Goal: Transaction & Acquisition: Purchase product/service

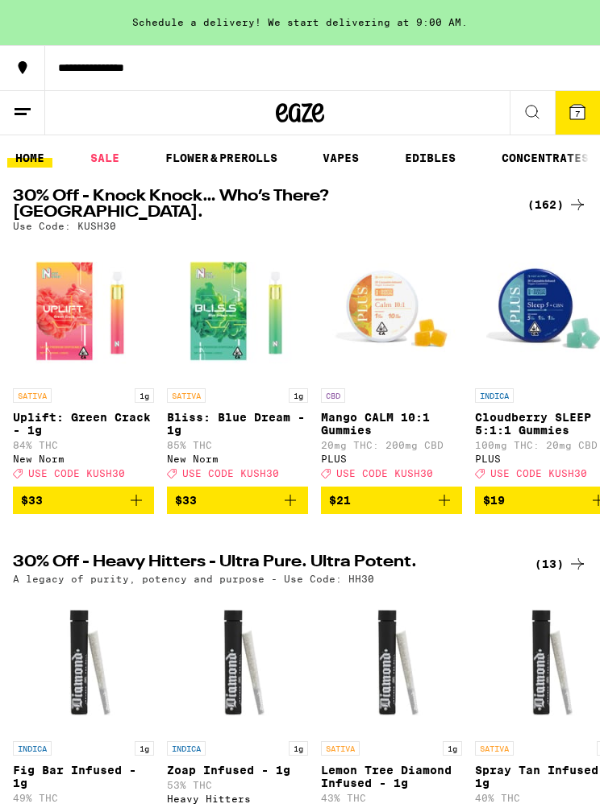
click at [529, 109] on icon at bounding box center [531, 111] width 19 height 19
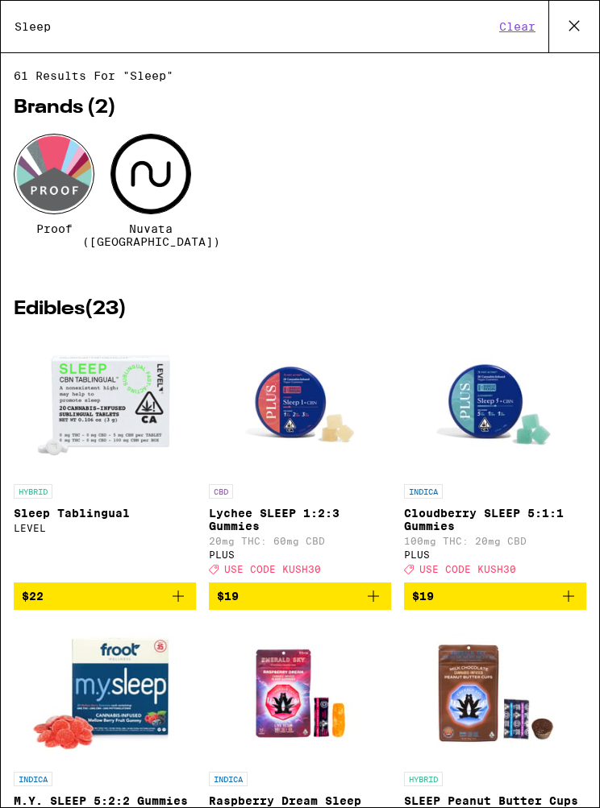
type input "Sleep"
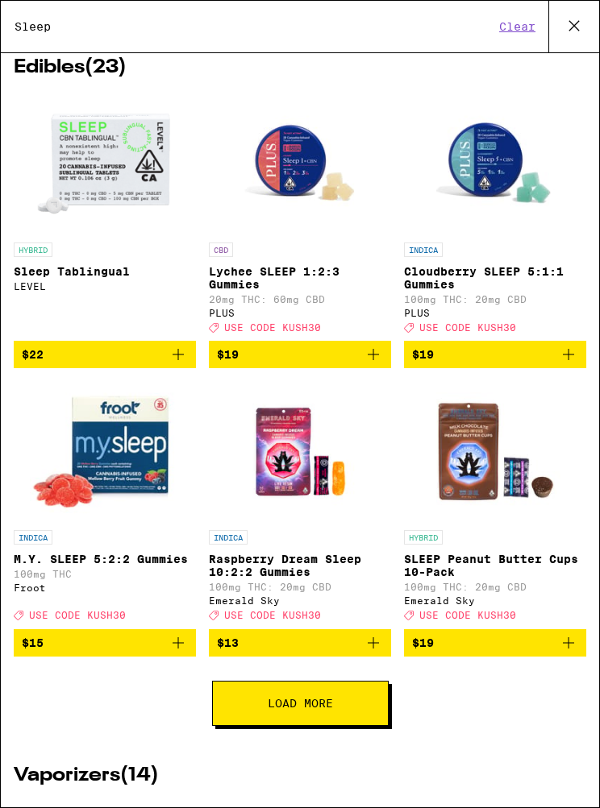
scroll to position [239, 0]
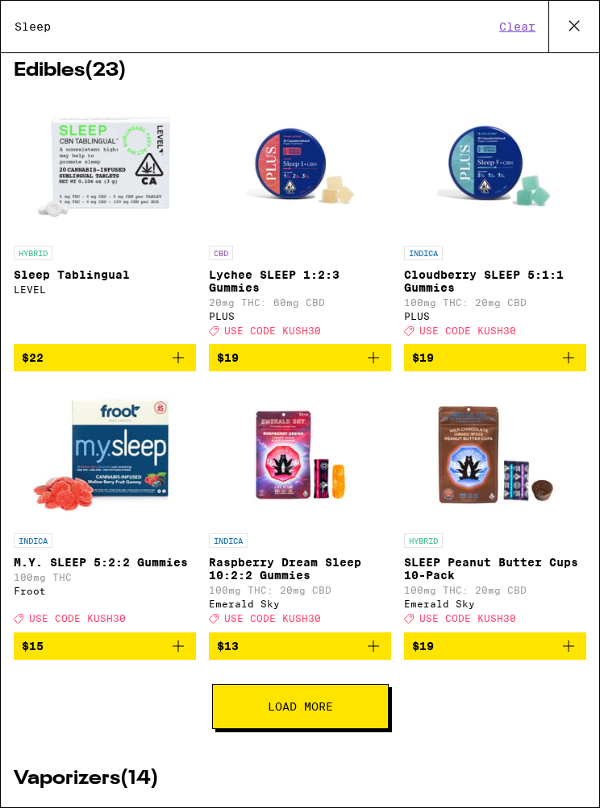
click at [492, 164] on img "Open page for Cloudberry SLEEP 5:1:1 Gummies from PLUS" at bounding box center [495, 167] width 141 height 141
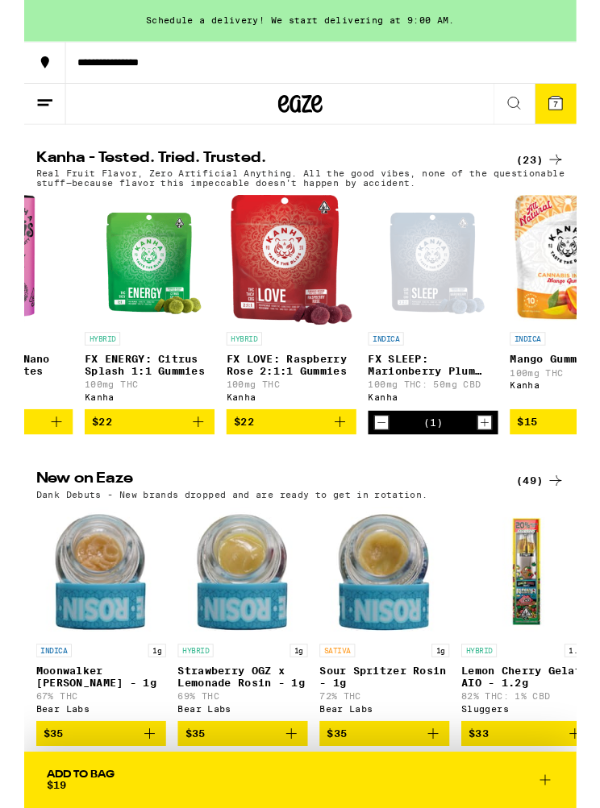
scroll to position [0, 410]
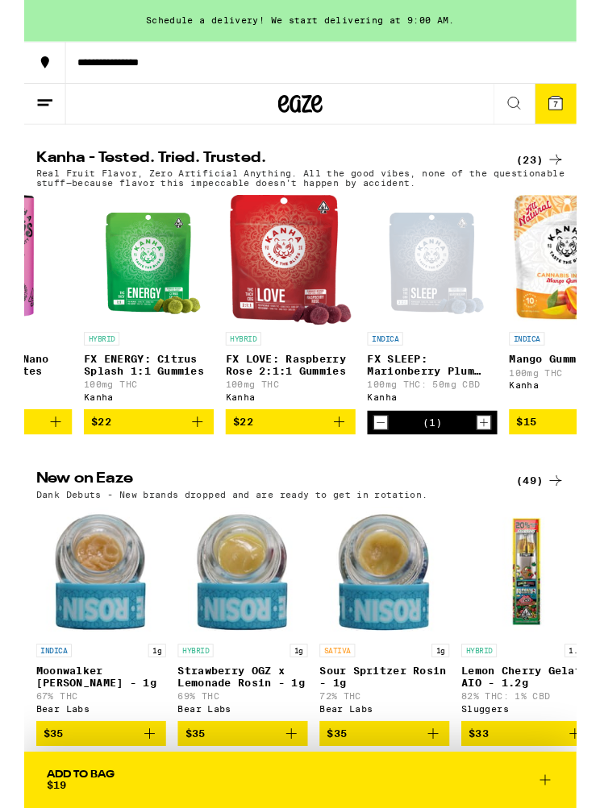
click at [308, 409] on p "FX LOVE: Raspberry Rose 2:1:1 Gummies" at bounding box center [288, 397] width 141 height 26
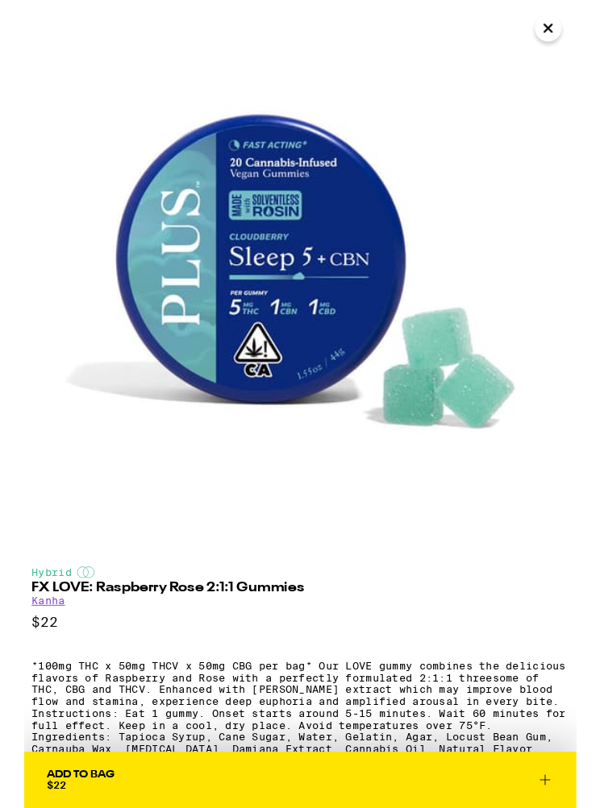
click at [567, 39] on icon "Close" at bounding box center [568, 31] width 19 height 24
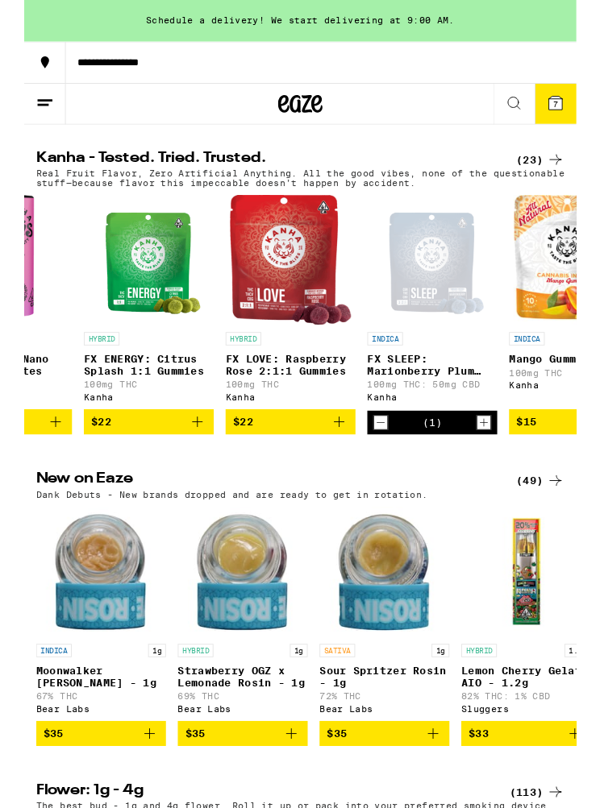
click at [298, 288] on img "Open page for FX LOVE: Raspberry Rose 2:1:1 Gummies from Kanha" at bounding box center [289, 282] width 132 height 141
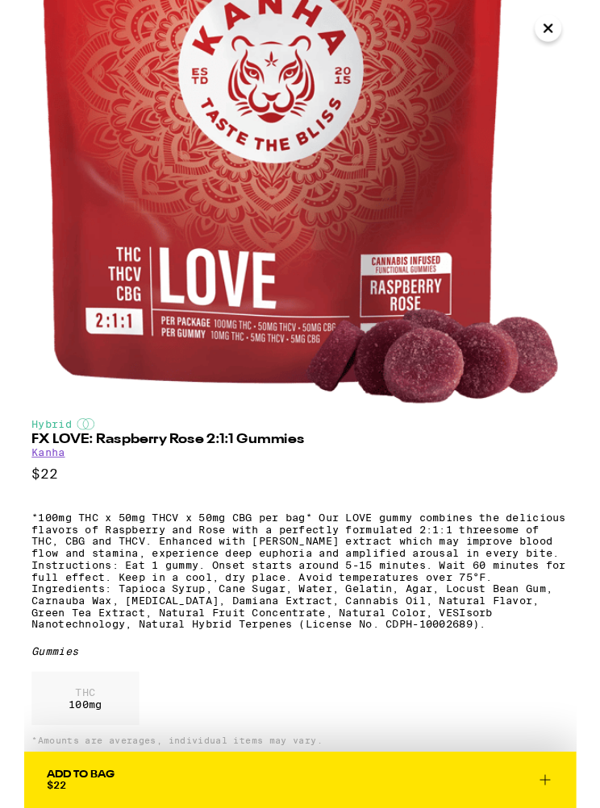
scroll to position [147, 0]
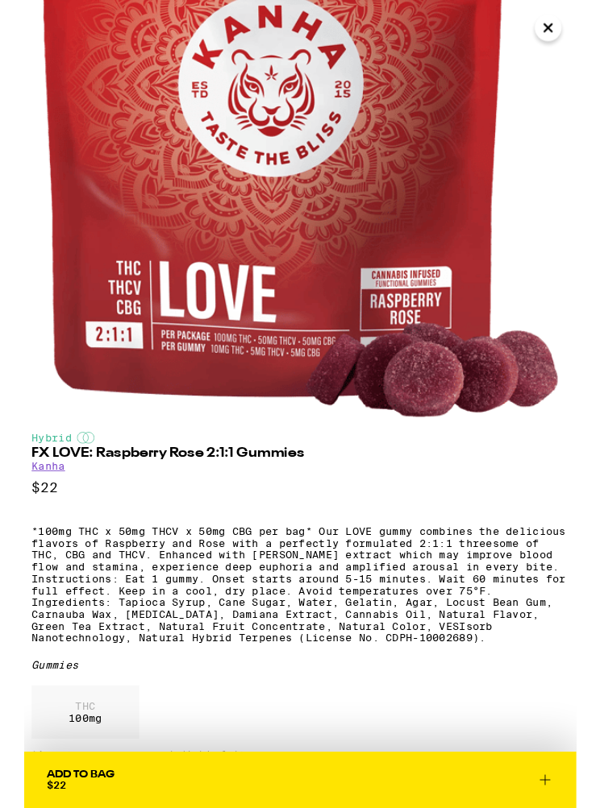
click at [566, 31] on icon "Close" at bounding box center [568, 31] width 19 height 24
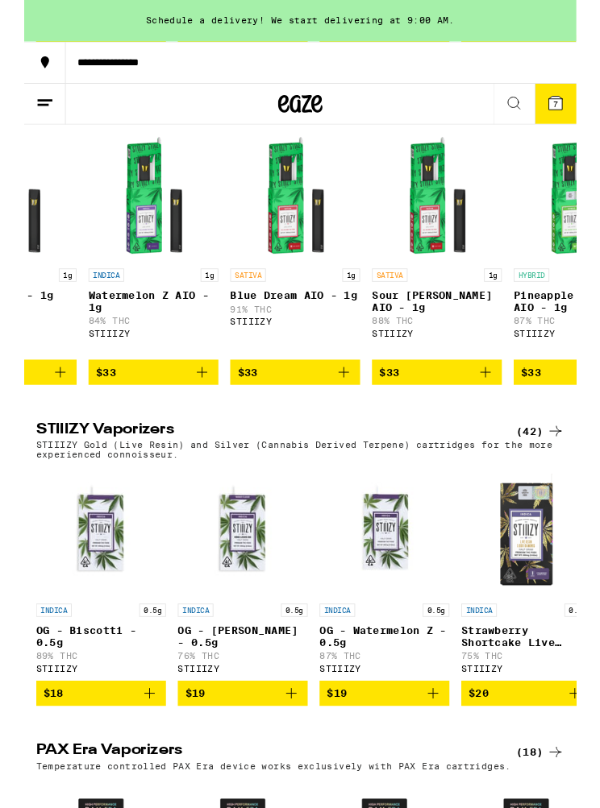
scroll to position [0, 8101]
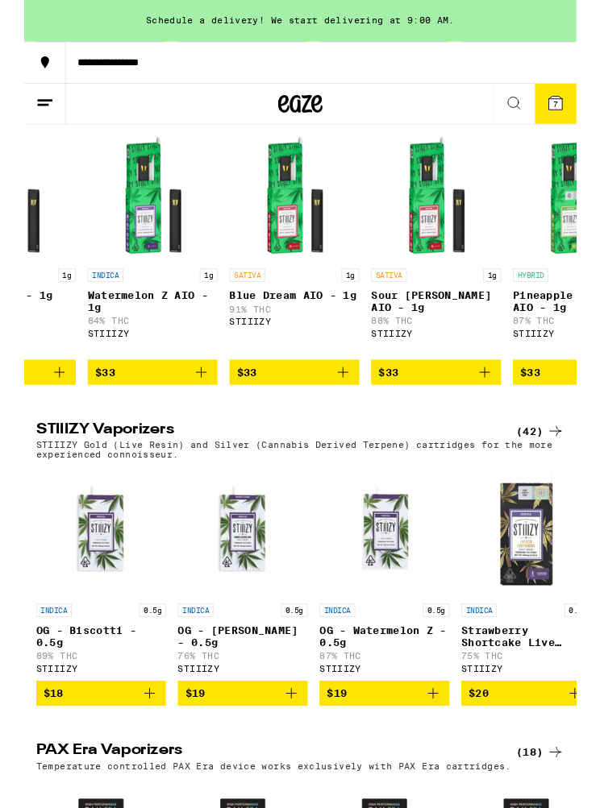
click at [281, 284] on img "Open page for Blue Dream AIO - 1g from STIIIZY" at bounding box center [293, 213] width 141 height 141
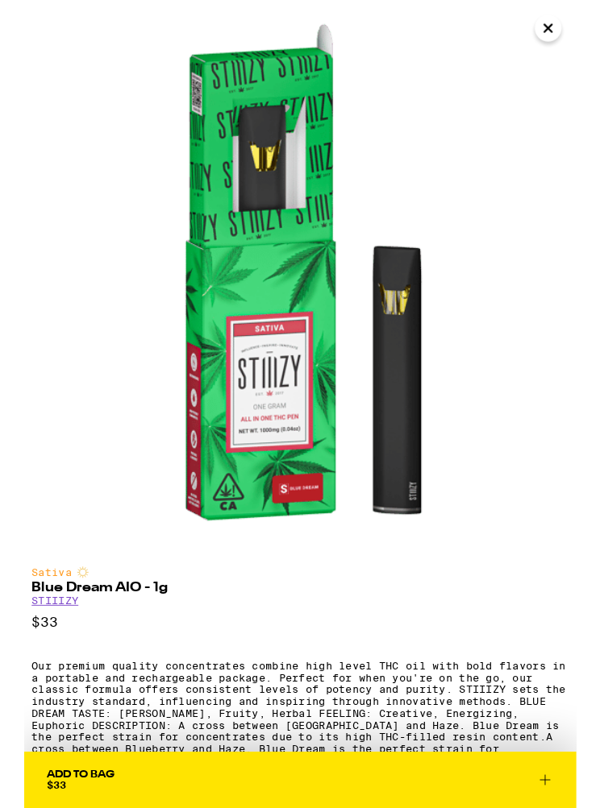
click at [570, 31] on icon "Close" at bounding box center [569, 31] width 8 height 8
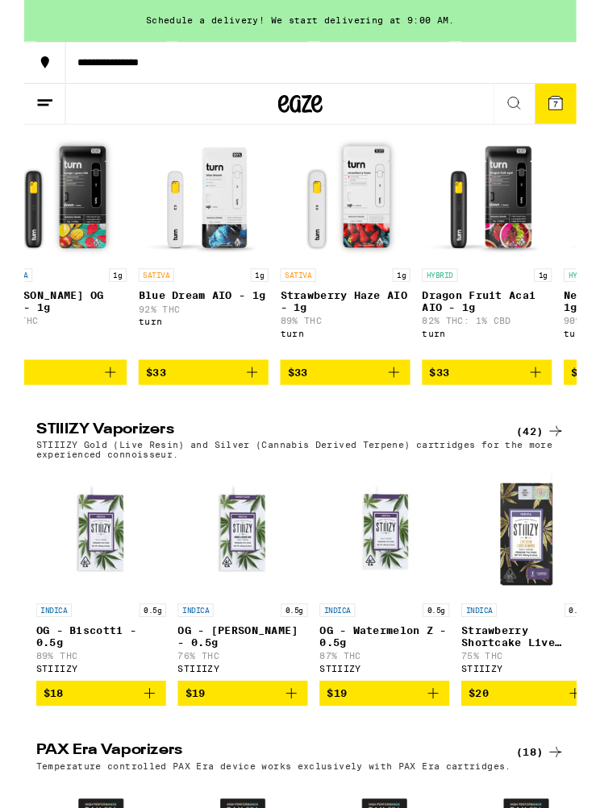
scroll to position [0, 9278]
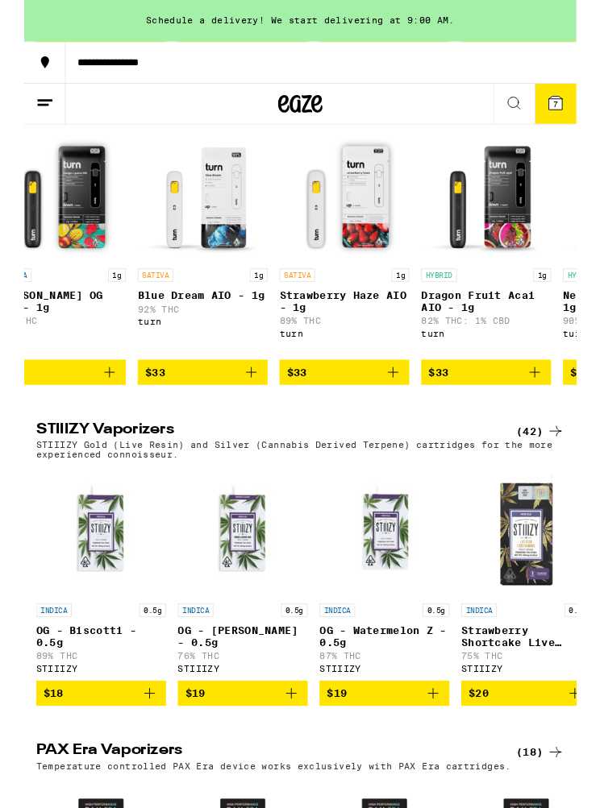
click at [201, 328] on p "Blue Dream AIO - 1g" at bounding box center [193, 321] width 141 height 13
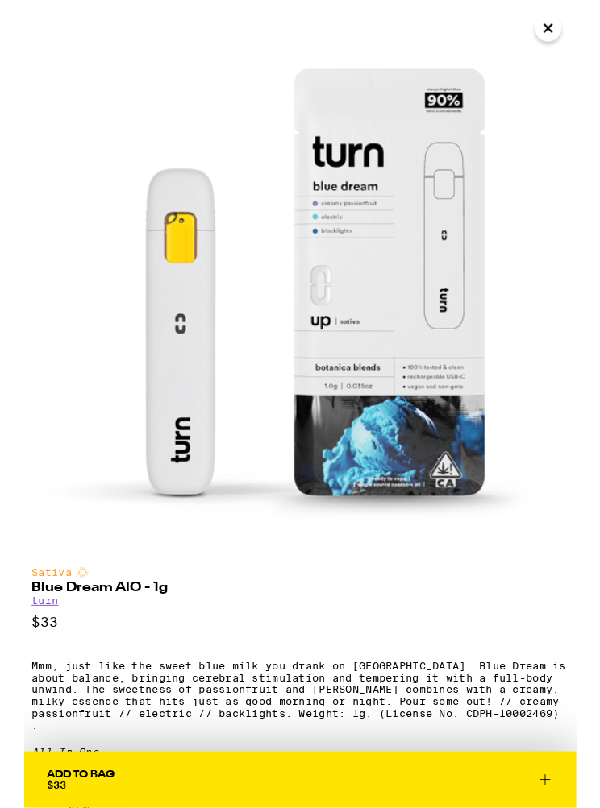
click at [585, 40] on img at bounding box center [300, 300] width 600 height 600
click at [581, 35] on button "Close" at bounding box center [568, 30] width 29 height 29
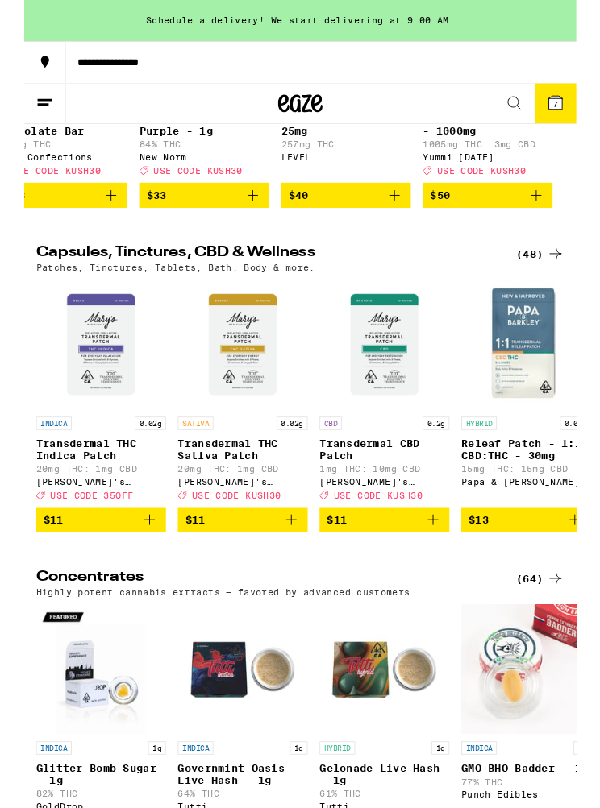
scroll to position [5871, 0]
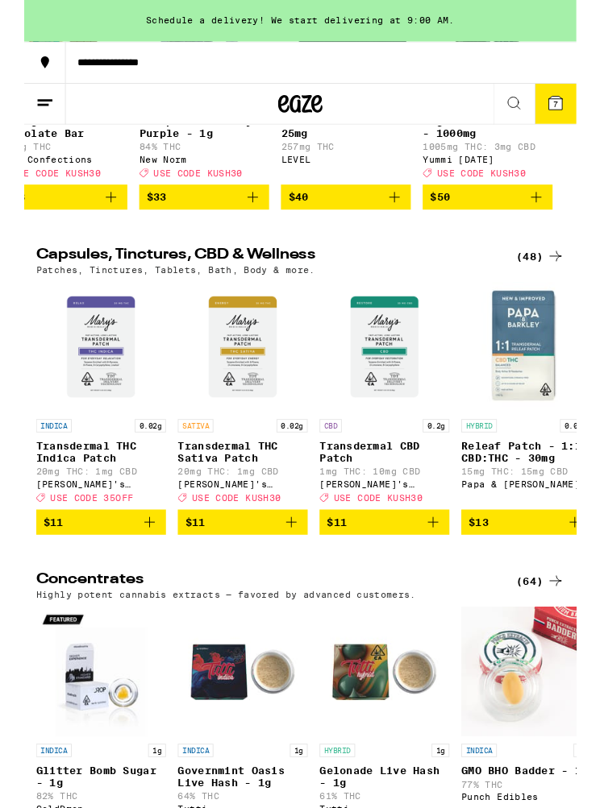
click at [534, 151] on p "Lights Out Tincture - 1000mg" at bounding box center [503, 138] width 141 height 26
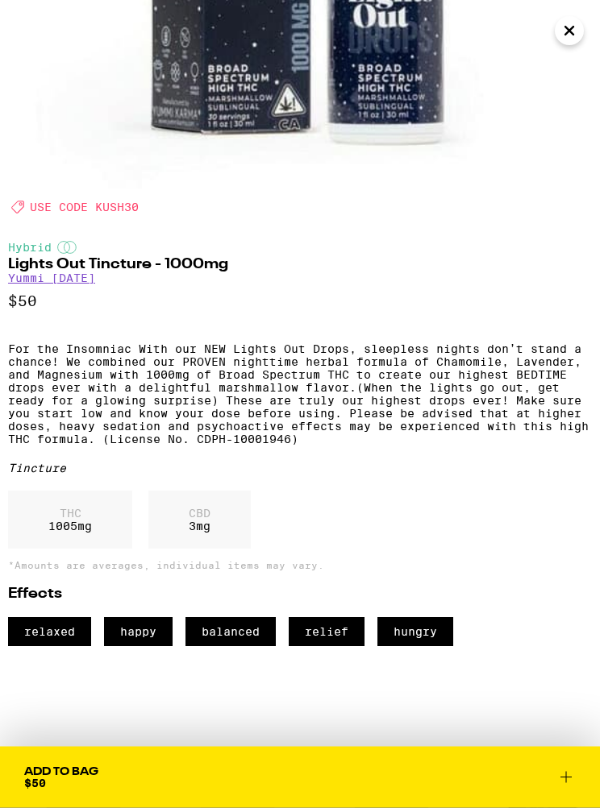
scroll to position [446, 0]
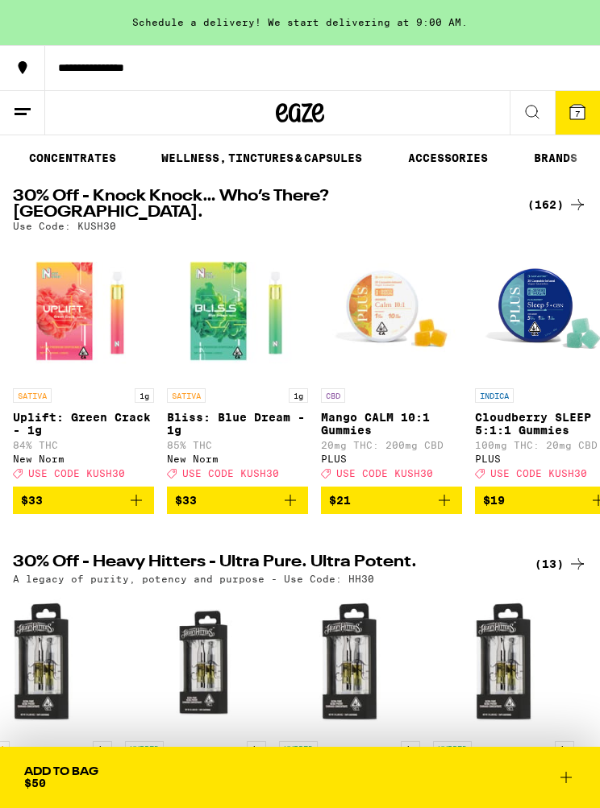
click at [255, 162] on link "WELLNESS, TINCTURES & CAPSULES" at bounding box center [261, 157] width 217 height 19
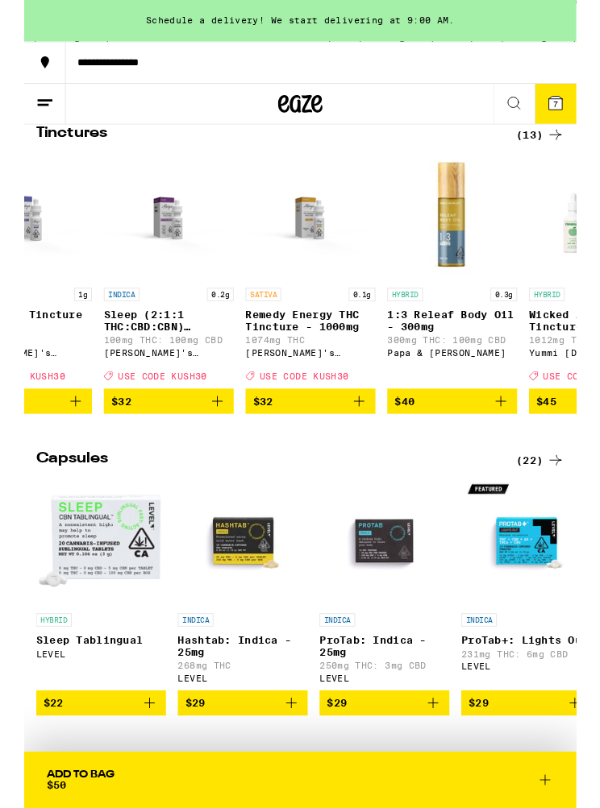
scroll to position [0, 534]
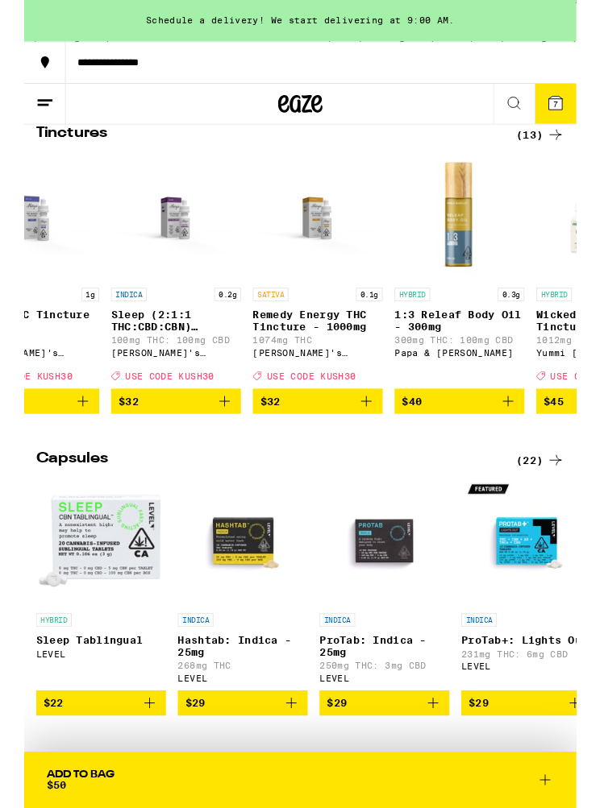
click at [134, 362] on p "Sleep (2:1:1 THC:CBD:CBN) Tincture - 200mg" at bounding box center [164, 349] width 141 height 26
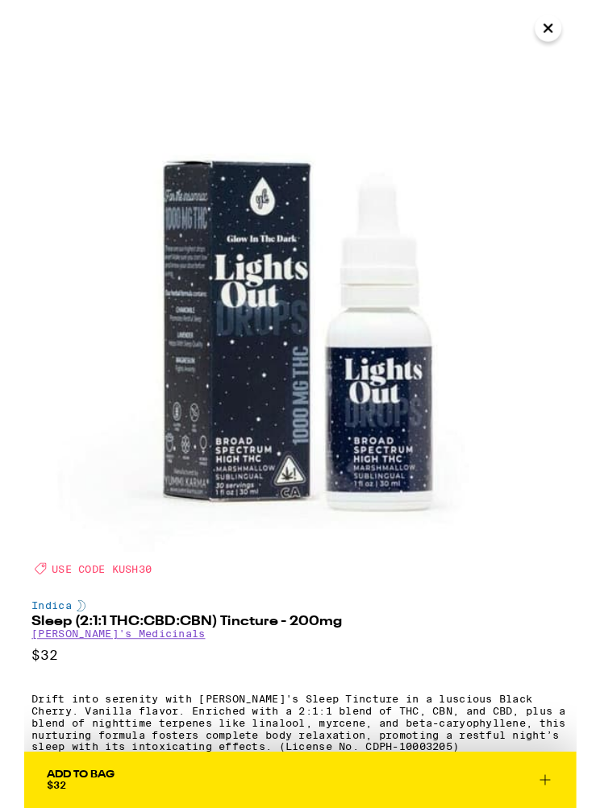
click at [562, 38] on icon "Close" at bounding box center [568, 31] width 19 height 24
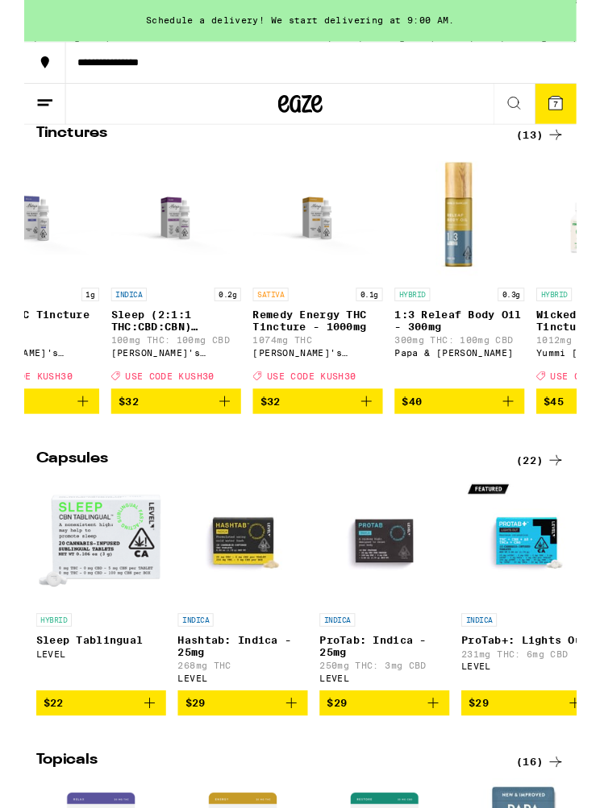
click at [135, 362] on p "Sleep (2:1:1 THC:CBD:CBN) Tincture - 200mg" at bounding box center [164, 349] width 141 height 26
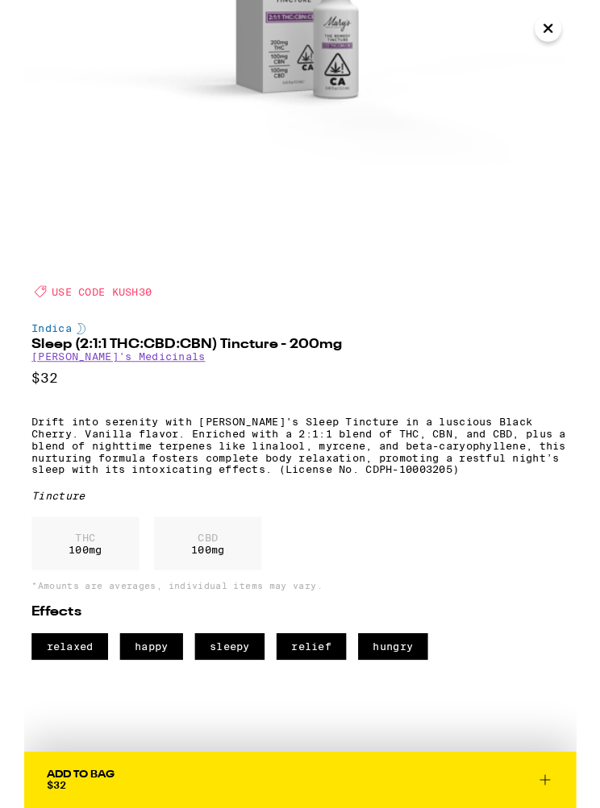
scroll to position [334, 0]
click at [567, 39] on icon "Close" at bounding box center [568, 31] width 19 height 24
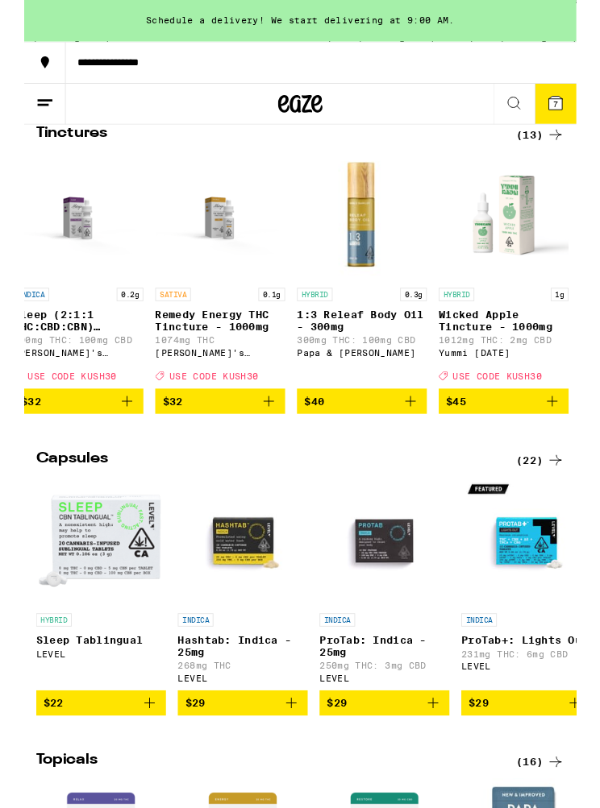
scroll to position [0, 633]
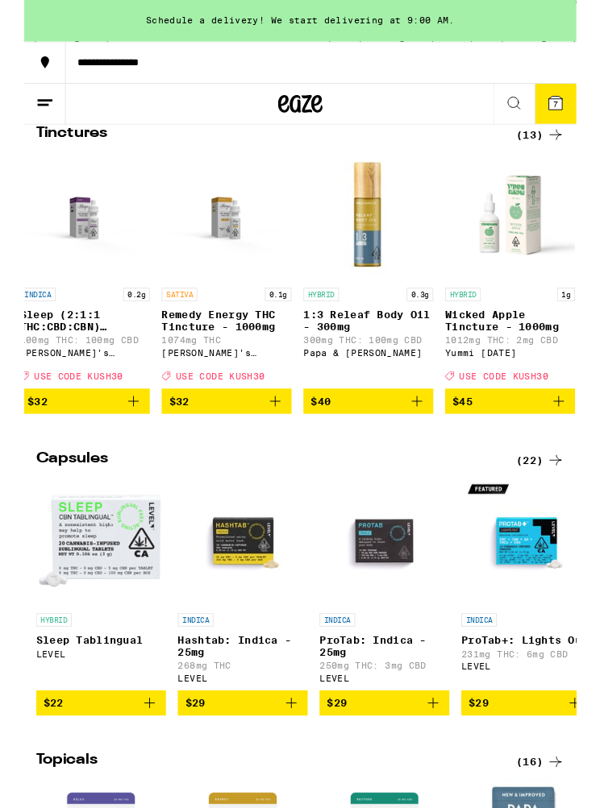
click at [168, 362] on p "Remedy Energy THC Tincture - 1000mg" at bounding box center [219, 349] width 141 height 26
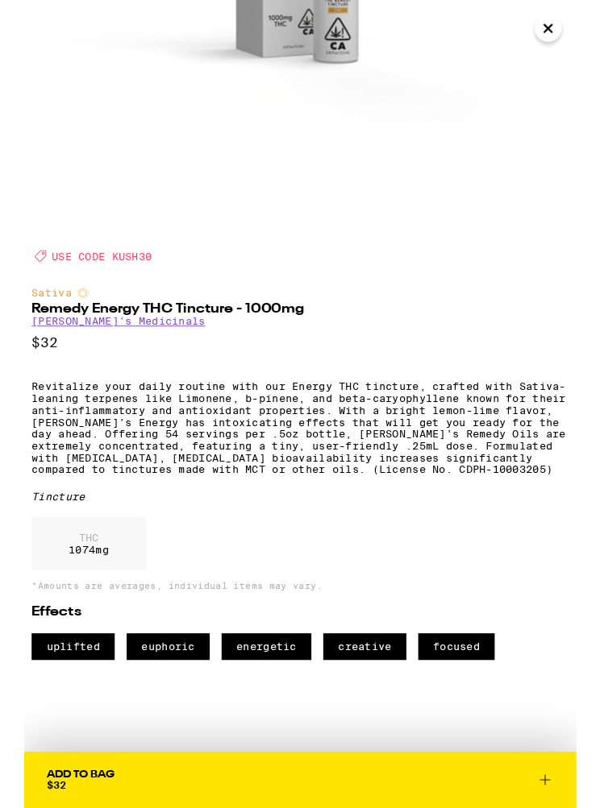
scroll to position [712, 0]
click at [566, 39] on icon "Close" at bounding box center [568, 31] width 19 height 24
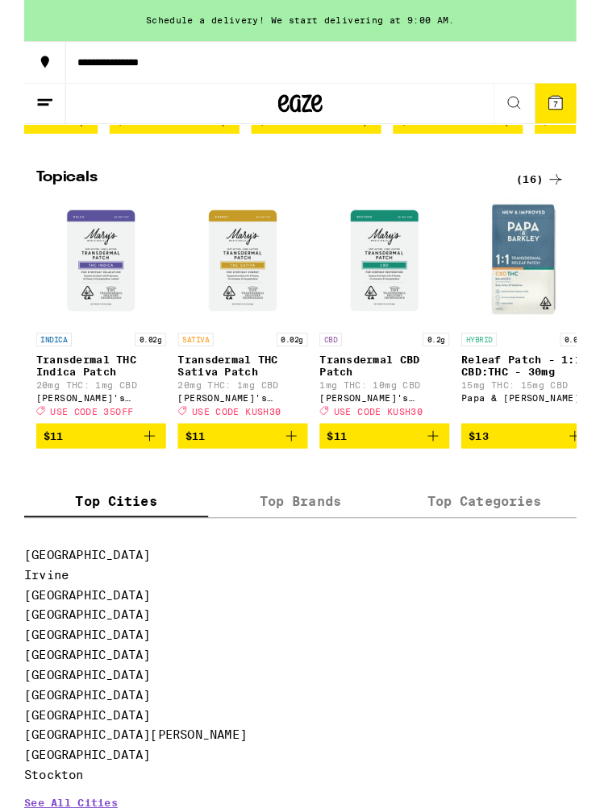
scroll to position [1155, 0]
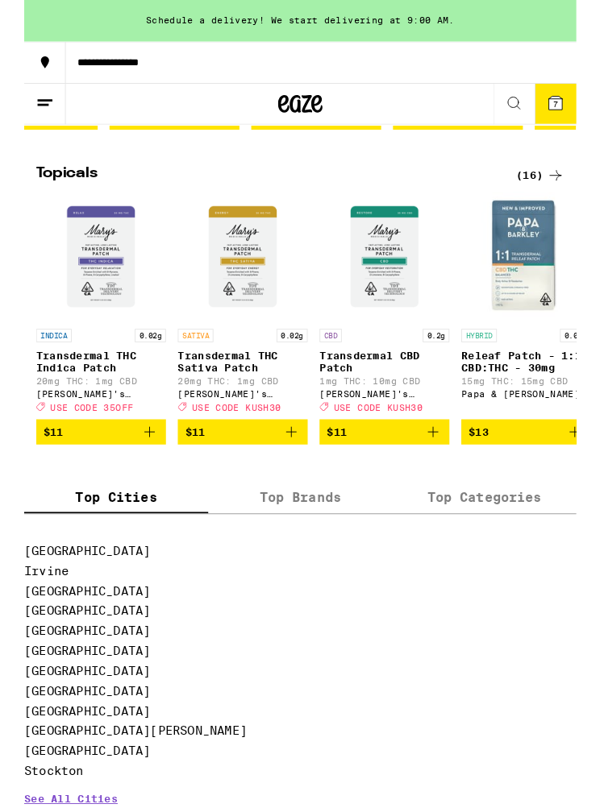
click at [203, 406] on p "Transdermal THC Sativa Patch" at bounding box center [237, 393] width 141 height 26
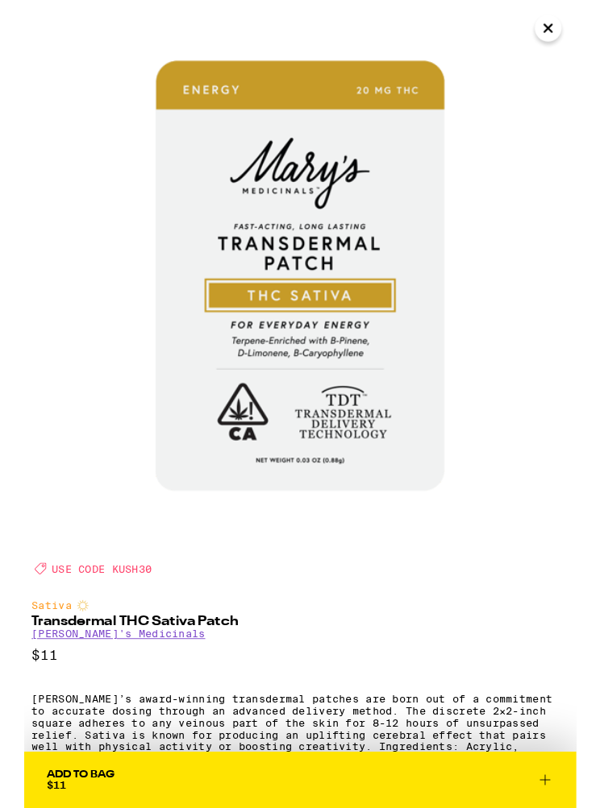
click at [569, 38] on icon "Close" at bounding box center [568, 31] width 19 height 24
click at [559, 33] on icon "Close" at bounding box center [568, 31] width 19 height 24
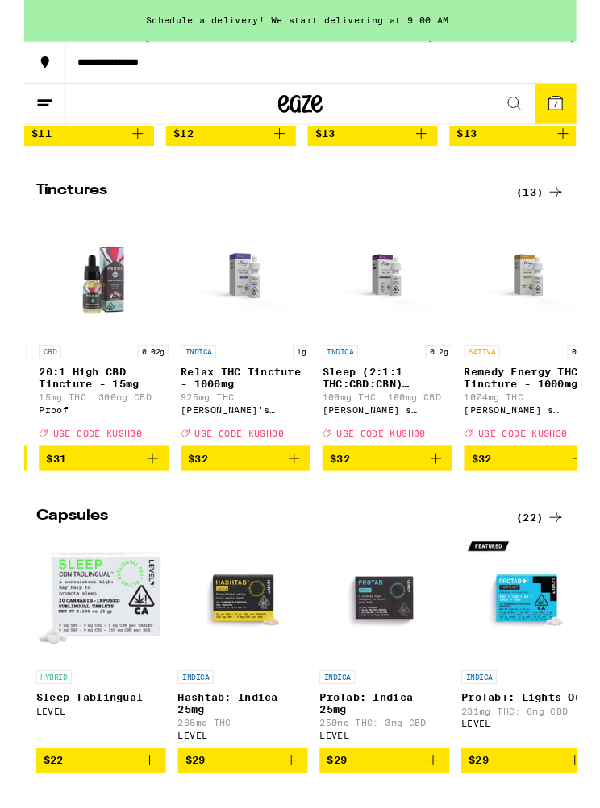
scroll to position [0, 303]
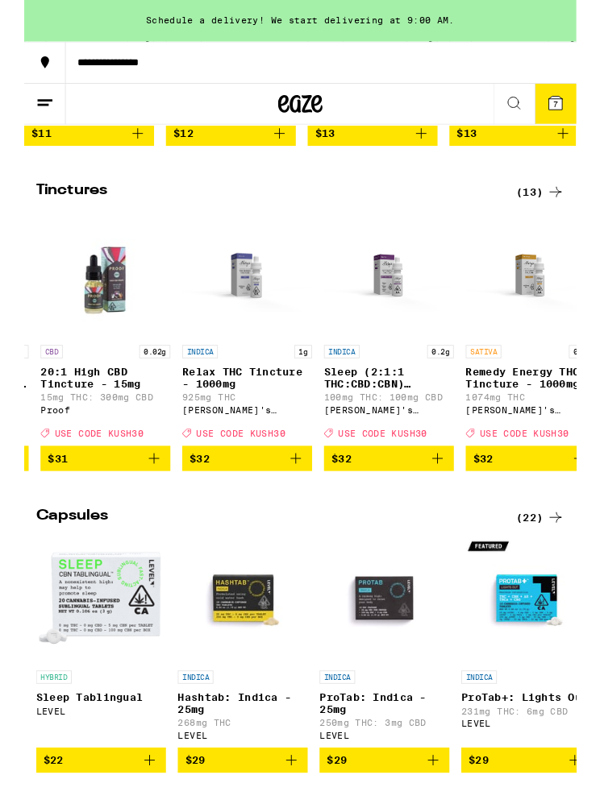
click at [471, 64] on div "**********" at bounding box center [322, 67] width 554 height 11
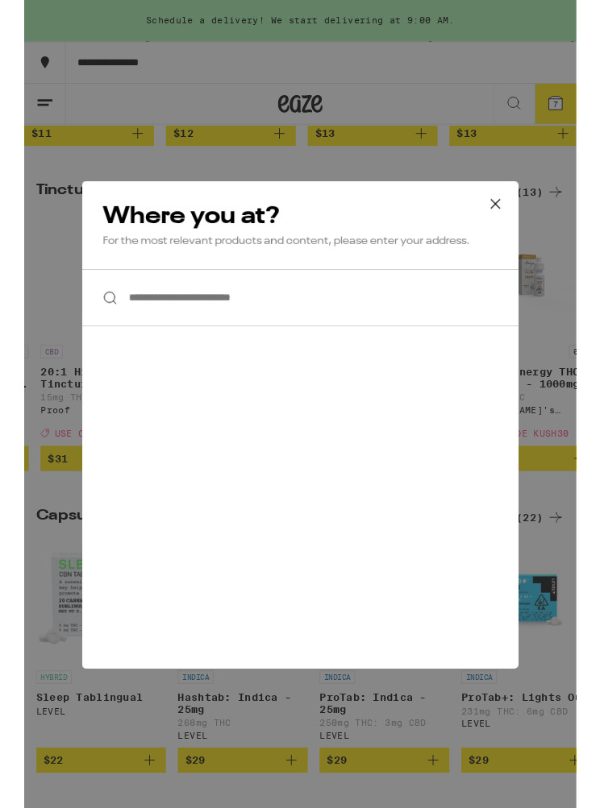
click at [518, 228] on icon at bounding box center [512, 222] width 24 height 24
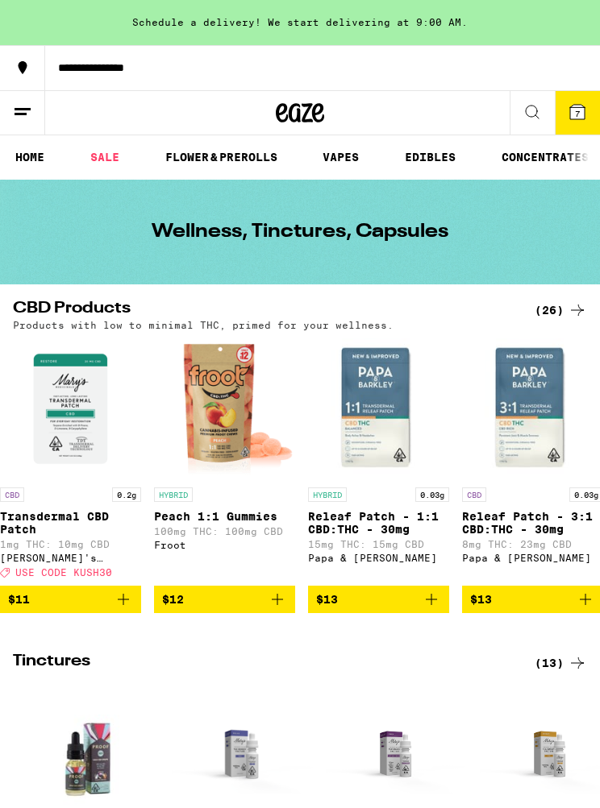
scroll to position [0, 0]
